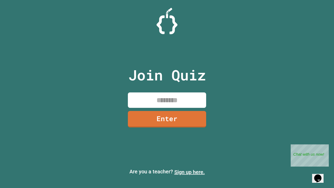
click at [190, 172] on link "Sign up here." at bounding box center [190, 172] width 31 height 6
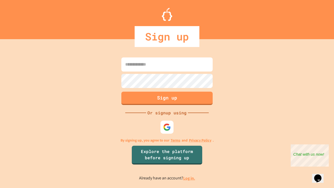
click at [190, 178] on link "Log in." at bounding box center [189, 178] width 12 height 5
